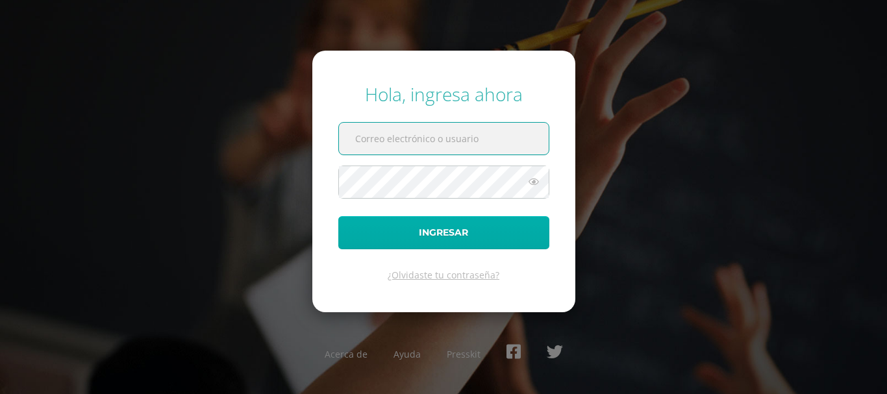
type input "COS0202585@osoriosandoval.edu.gt"
click at [468, 216] on button "Ingresar" at bounding box center [443, 232] width 211 height 33
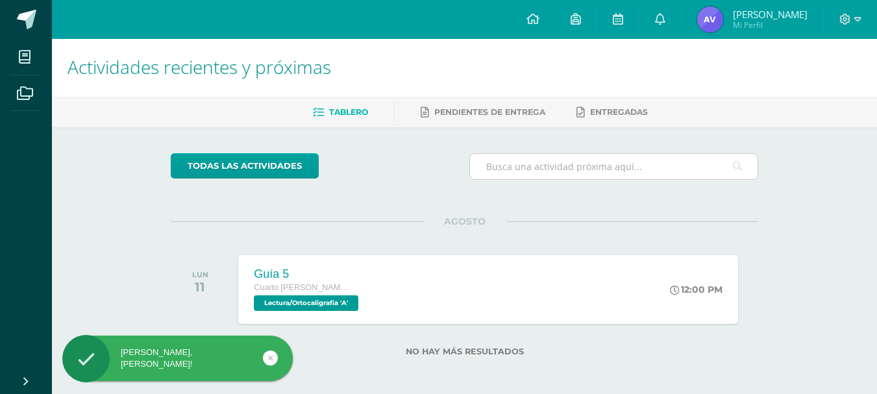
scroll to position [5, 0]
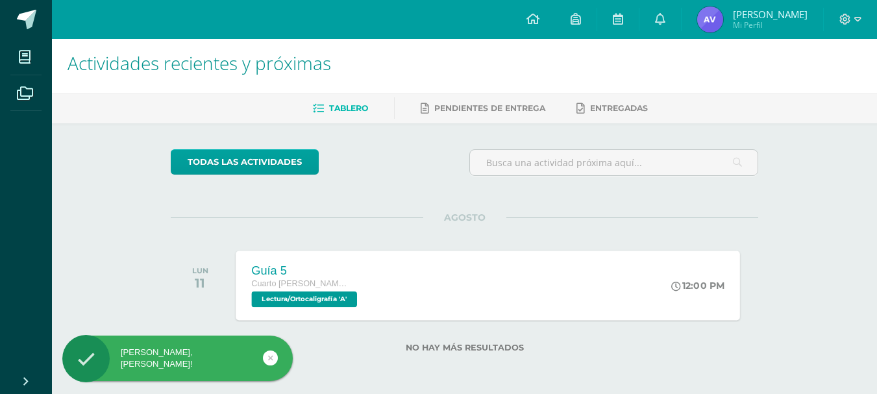
click at [527, 269] on div "Guía 5 Cuarto [PERSON_NAME]. CCLL en Computación Lectura/Ortocaligrafía 'A' 12:…" at bounding box center [488, 285] width 504 height 69
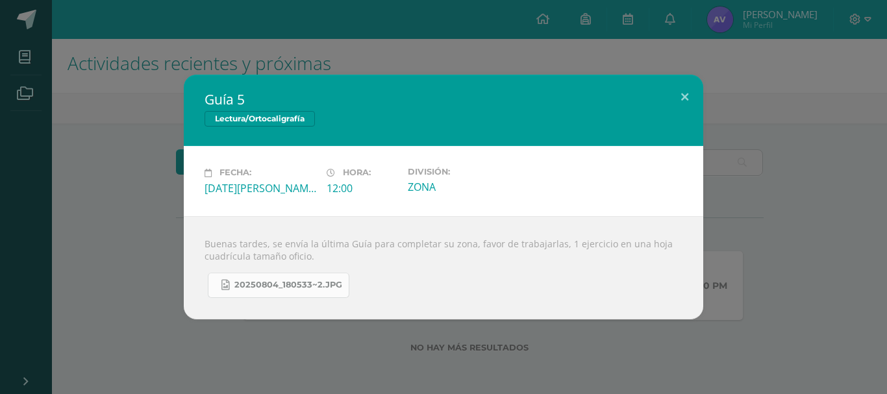
click at [319, 280] on span "20250804_180533~2.jpg" at bounding box center [288, 285] width 108 height 10
click at [681, 95] on button at bounding box center [684, 97] width 37 height 44
